Goal: Find specific page/section: Find specific page/section

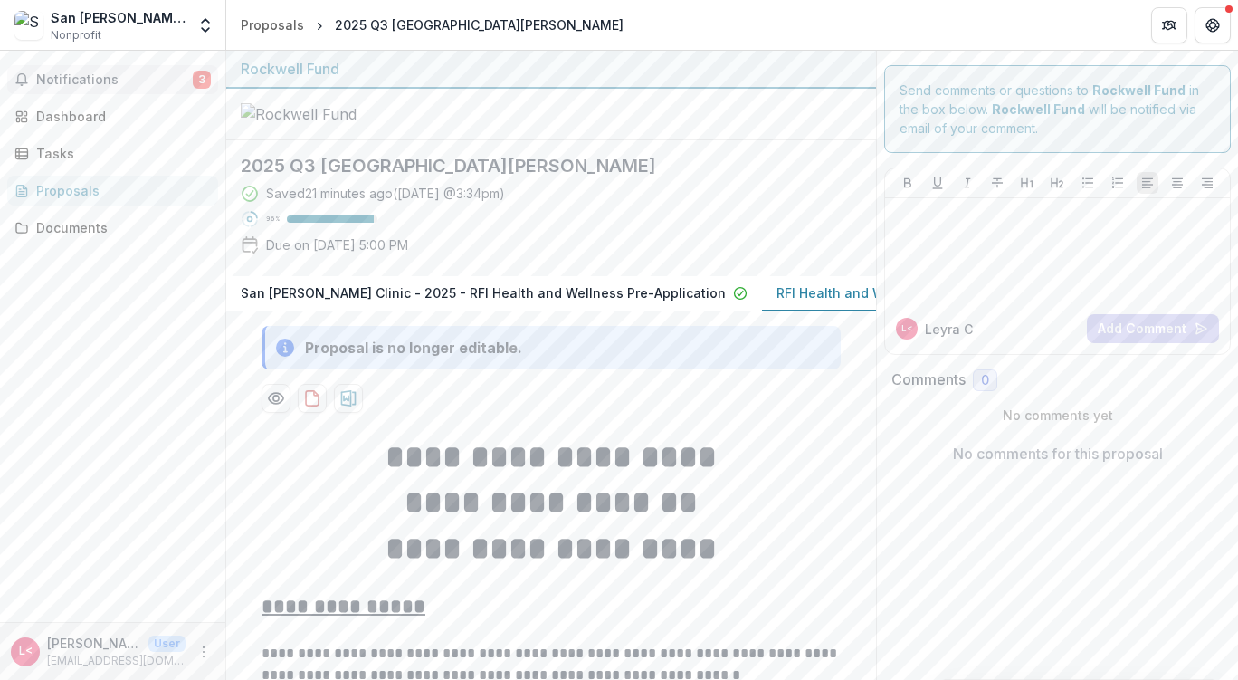
click at [111, 81] on span "Notifications" at bounding box center [114, 79] width 157 height 15
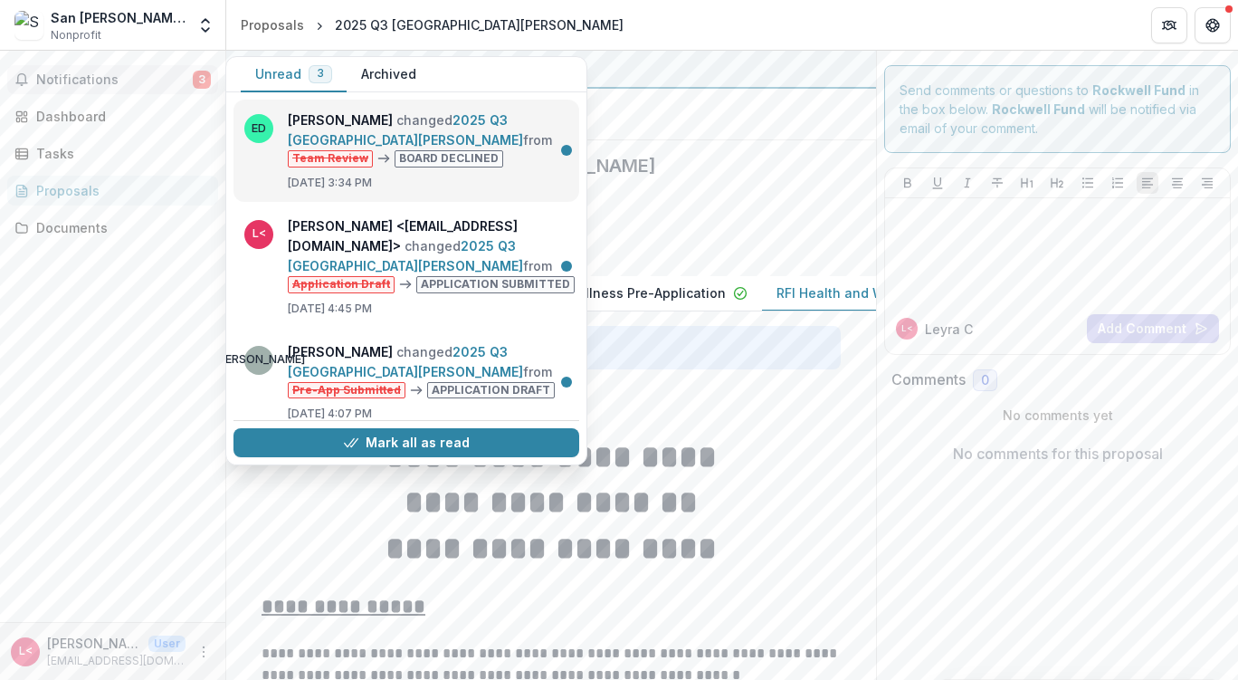
click at [436, 119] on link "2025 Q3 [GEOGRAPHIC_DATA][PERSON_NAME]" at bounding box center [405, 129] width 235 height 35
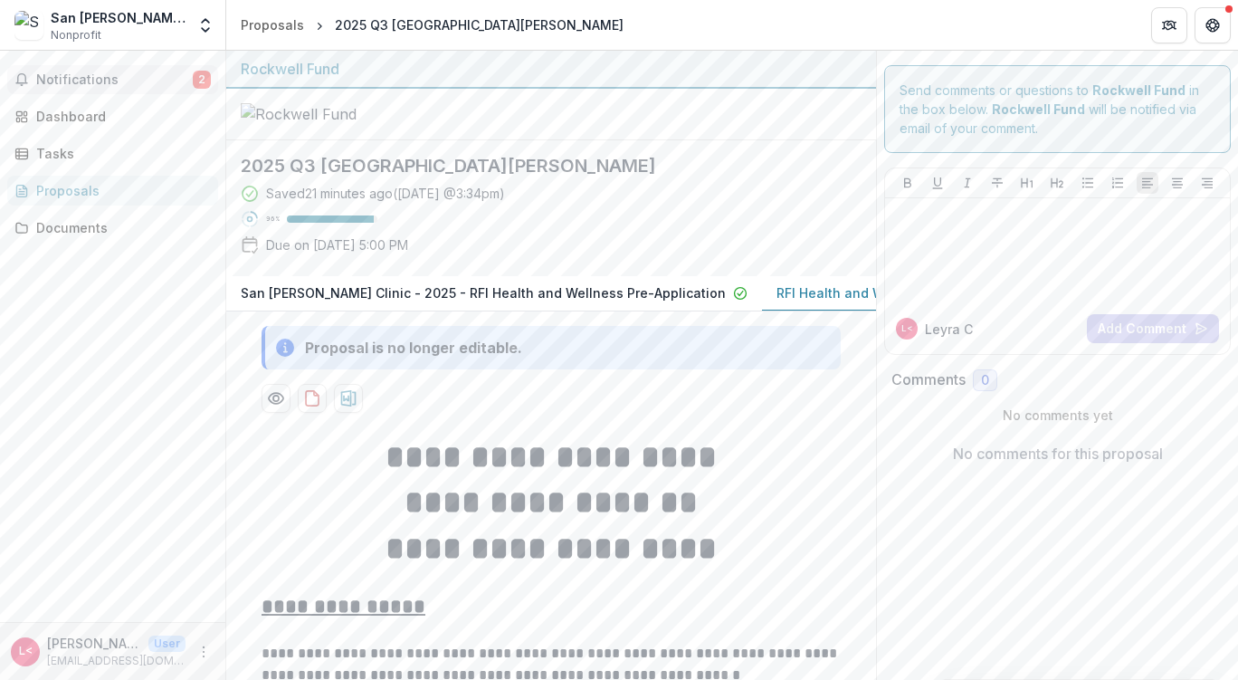
click at [94, 82] on span "Notifications" at bounding box center [114, 79] width 157 height 15
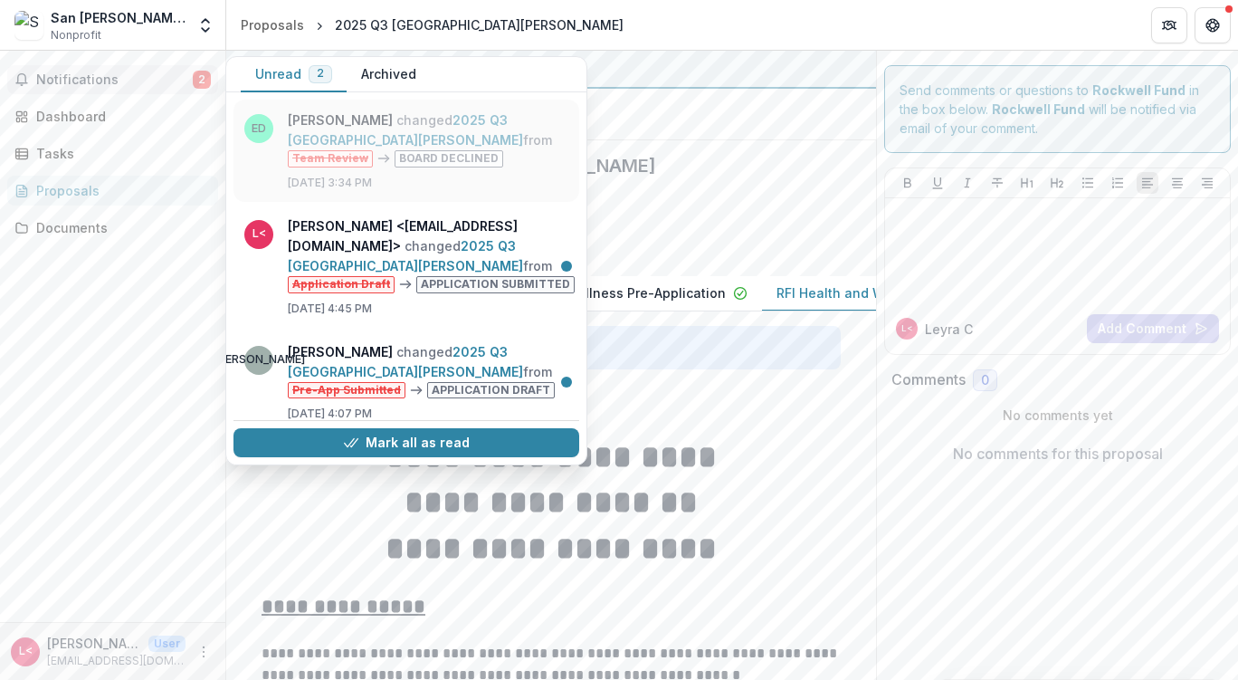
click at [389, 138] on link "2025 Q3 [GEOGRAPHIC_DATA][PERSON_NAME]" at bounding box center [405, 129] width 235 height 35
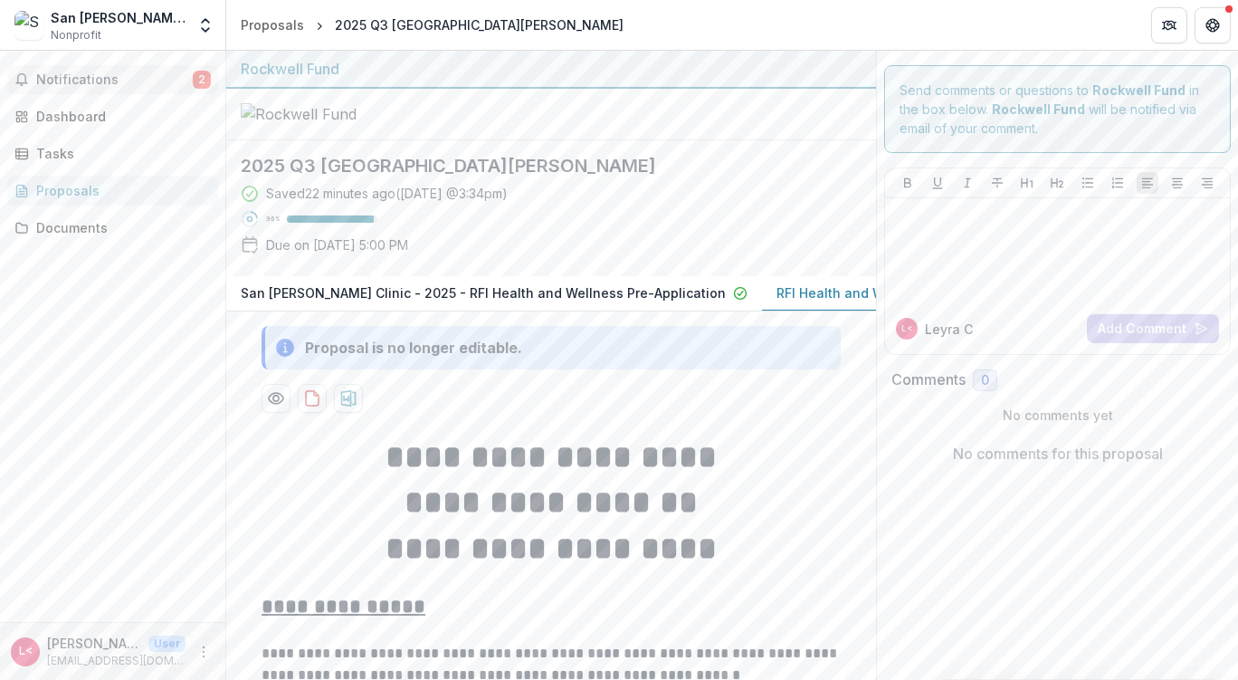
click at [102, 84] on span "Notifications" at bounding box center [114, 79] width 157 height 15
click at [119, 118] on div "Dashboard" at bounding box center [119, 116] width 167 height 19
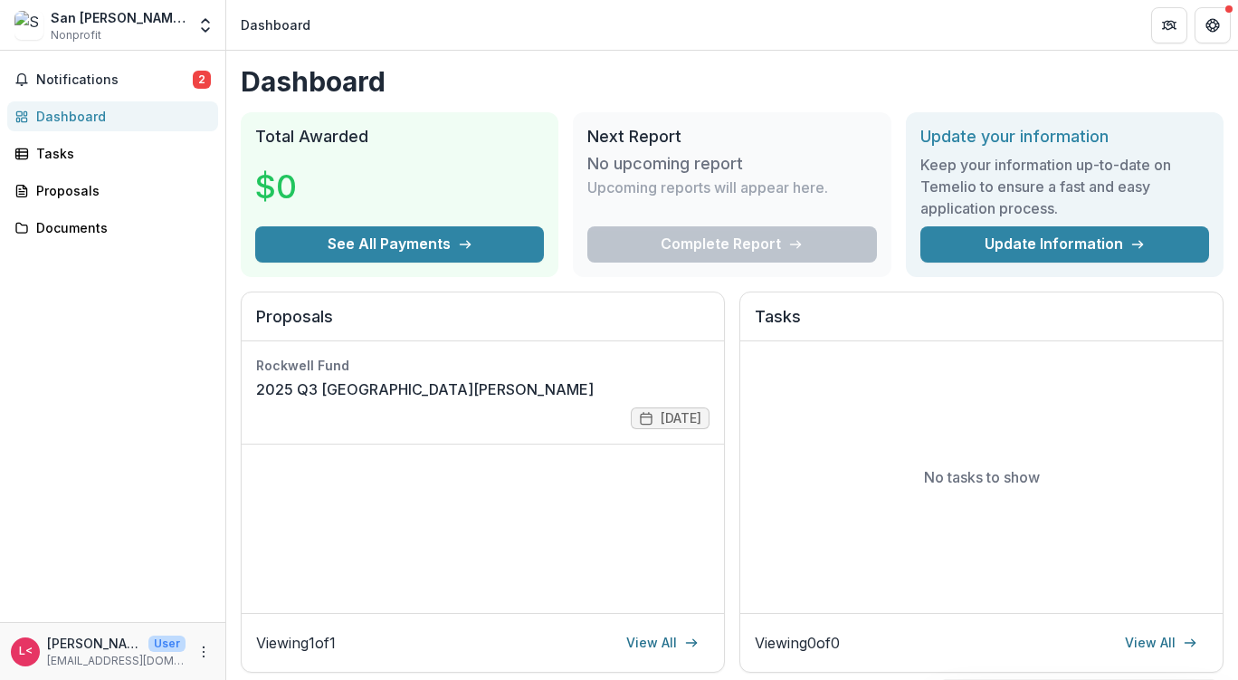
click at [96, 22] on div "San [PERSON_NAME] Clinic" at bounding box center [118, 17] width 135 height 19
click at [81, 186] on div "Proposals" at bounding box center [119, 190] width 167 height 19
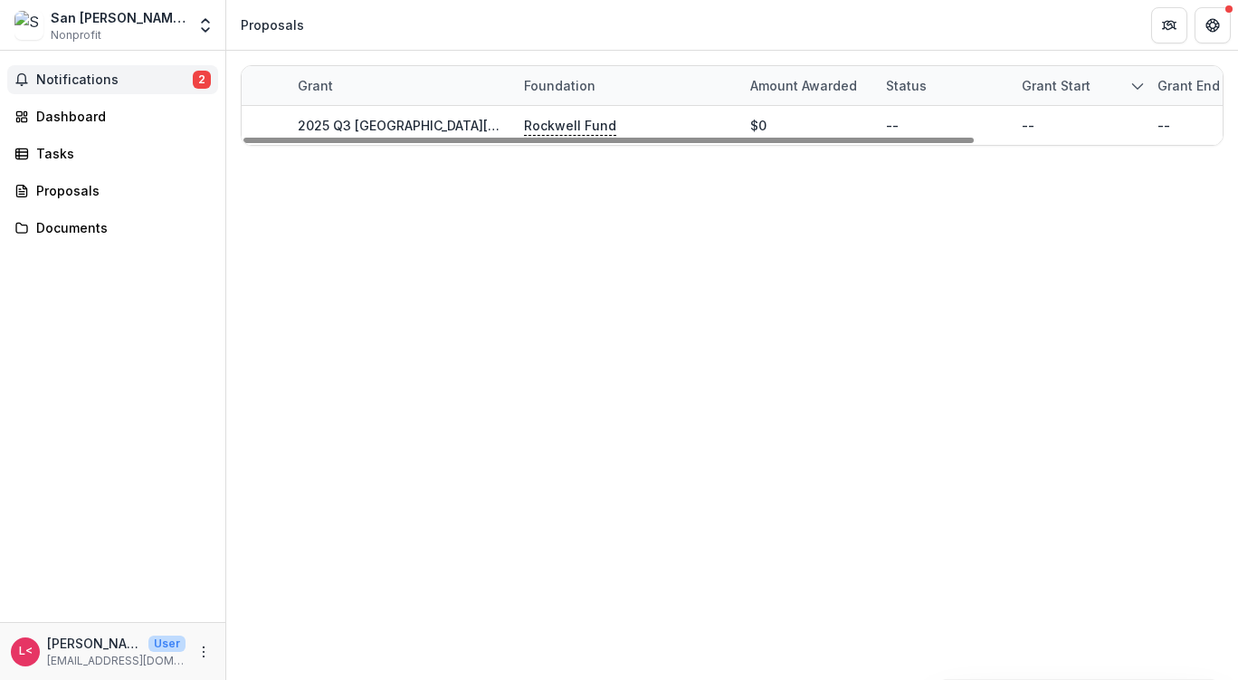
click at [95, 76] on span "Notifications" at bounding box center [114, 79] width 157 height 15
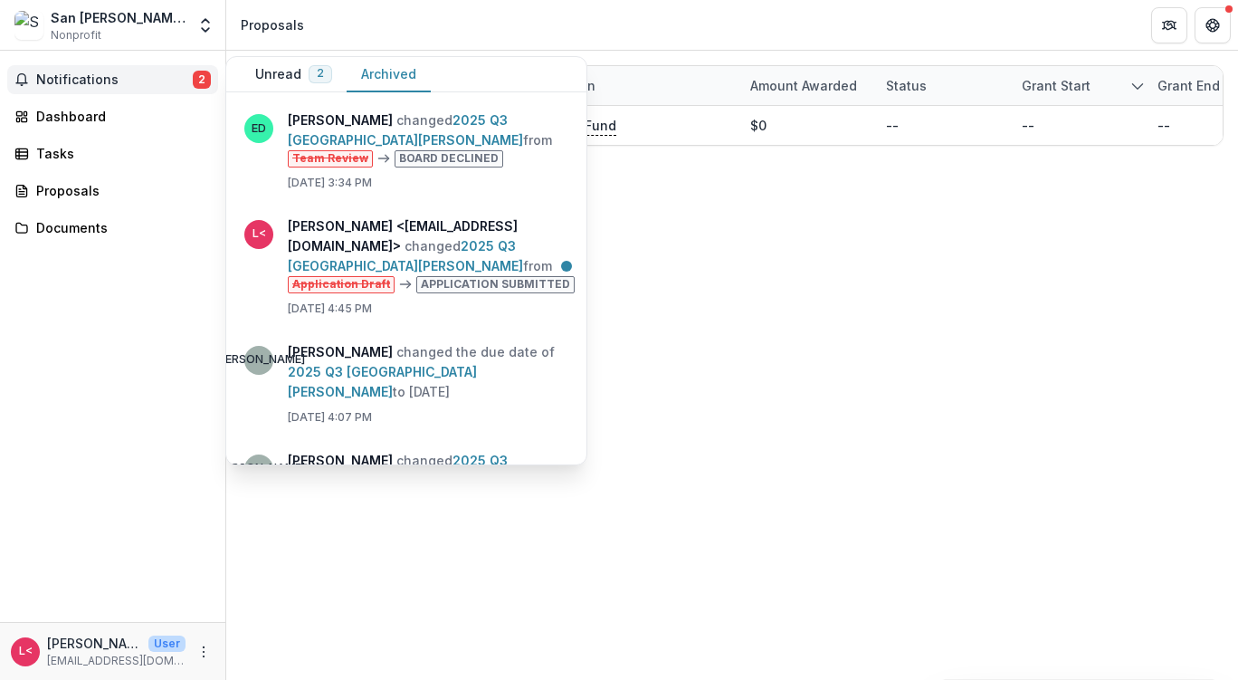
click at [396, 75] on button "Archived" at bounding box center [389, 74] width 84 height 35
click at [152, 83] on span "Notifications" at bounding box center [114, 79] width 157 height 15
